Goal: Find specific page/section: Find specific page/section

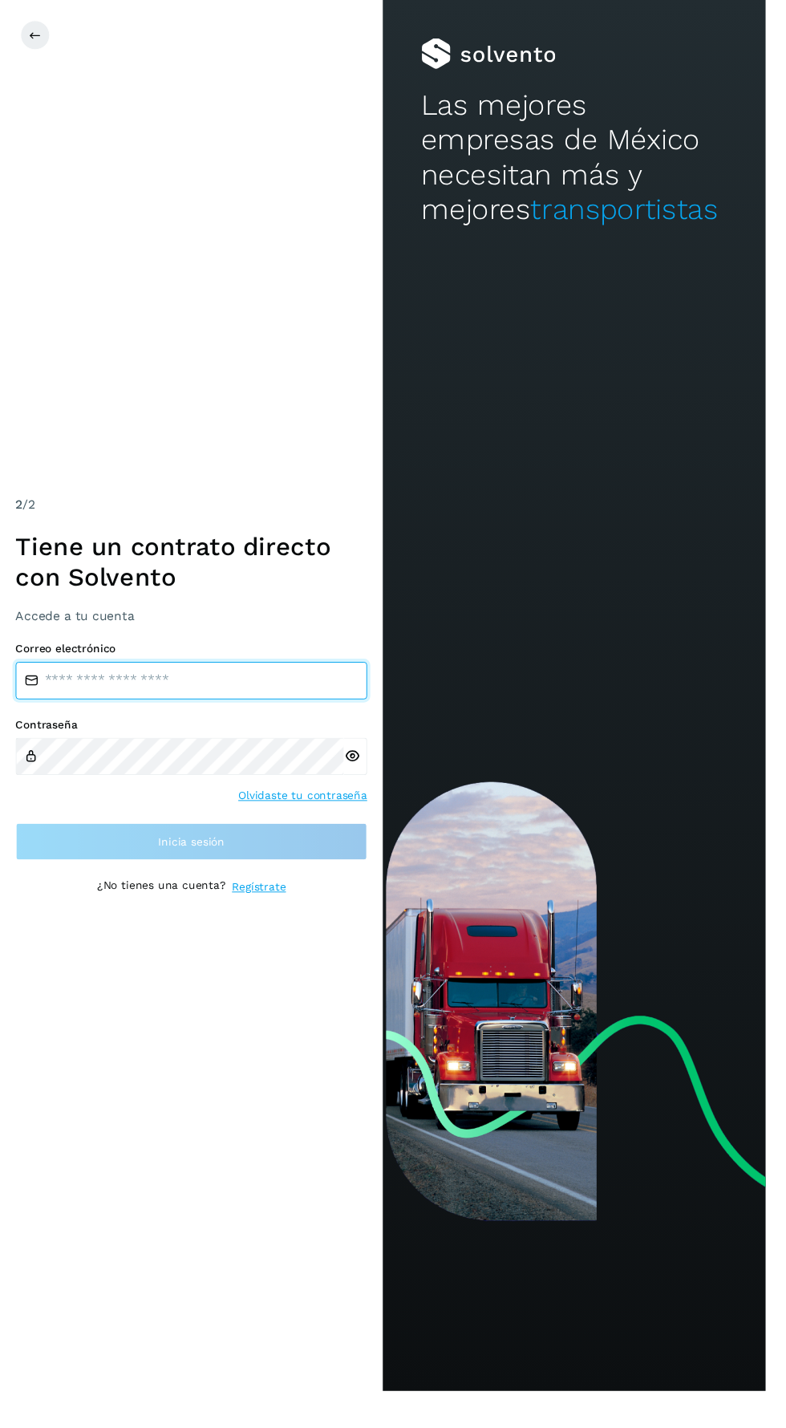
click at [75, 718] on input "email" at bounding box center [196, 699] width 361 height 39
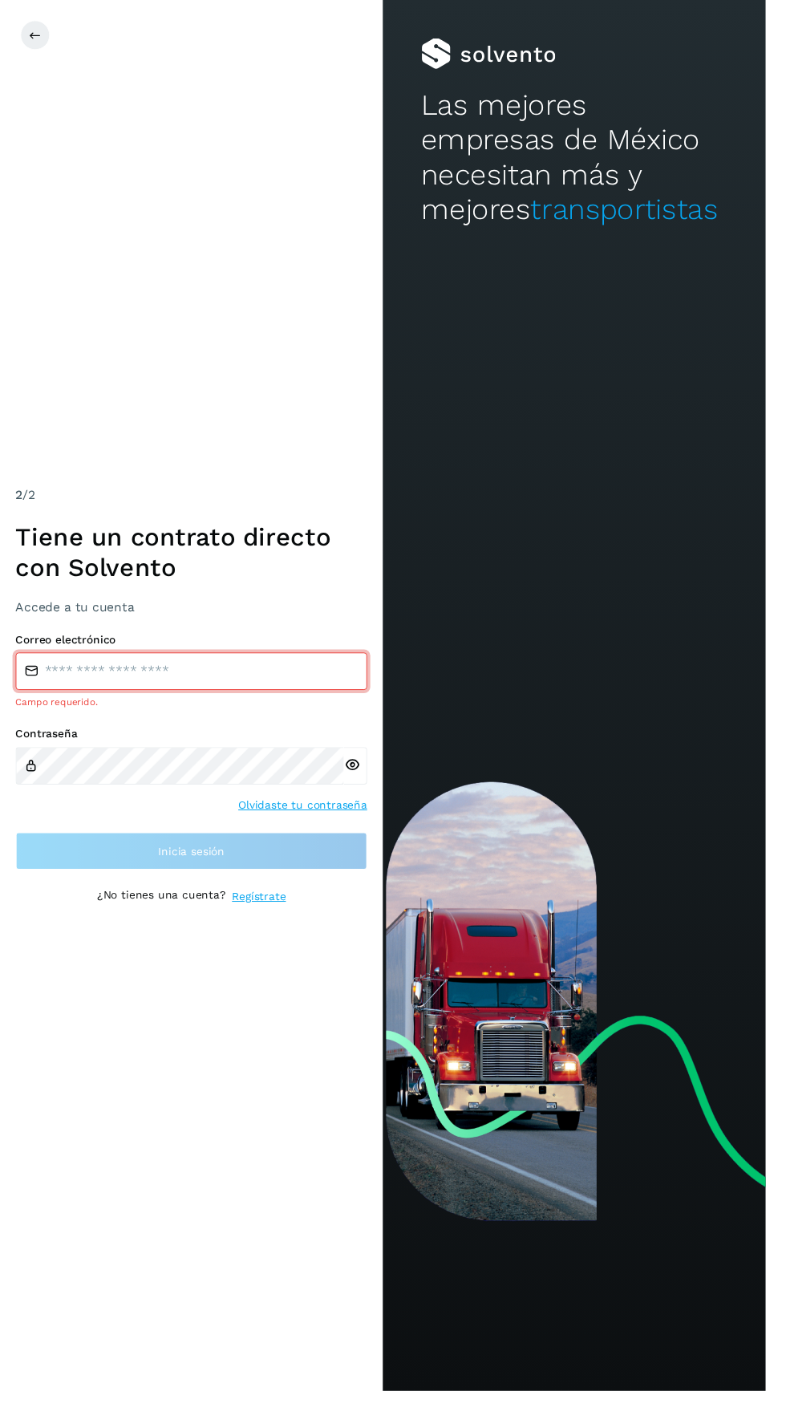
type input "**********"
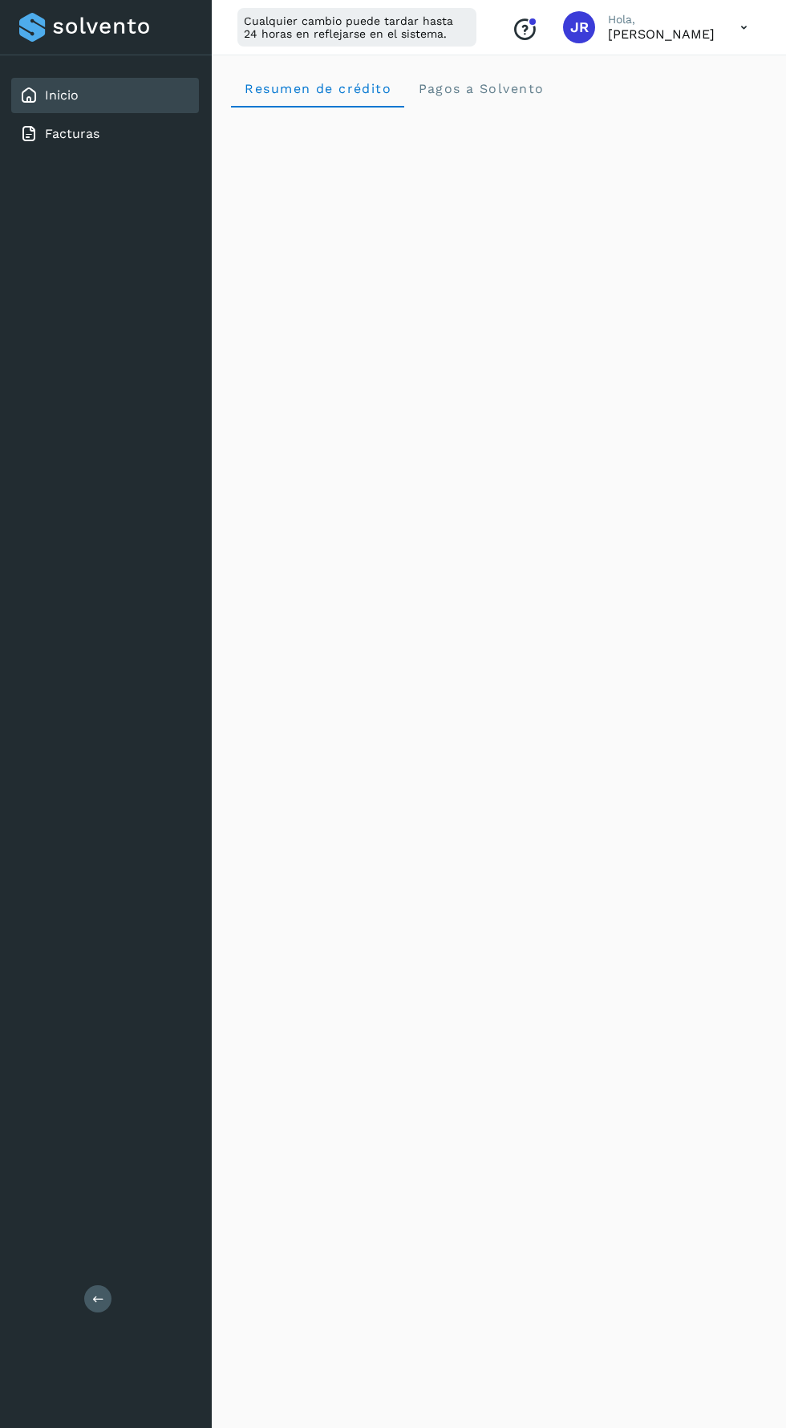
click at [744, 28] on icon at bounding box center [744, 27] width 33 height 33
click at [687, 83] on div "Documentación" at bounding box center [664, 72] width 191 height 30
